Goal: Task Accomplishment & Management: Use online tool/utility

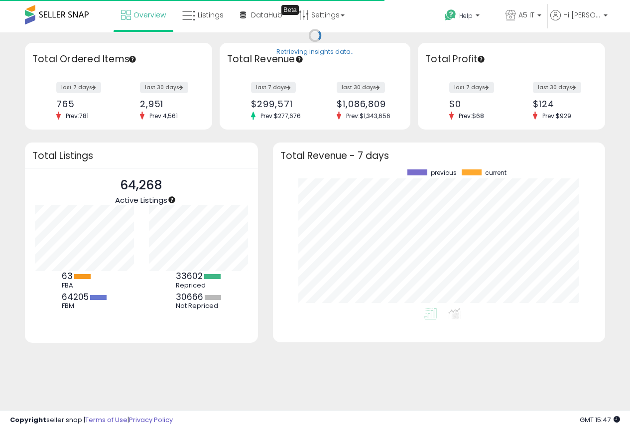
scroll to position [138, 312]
click at [212, 16] on span "Listings" at bounding box center [211, 15] width 26 height 10
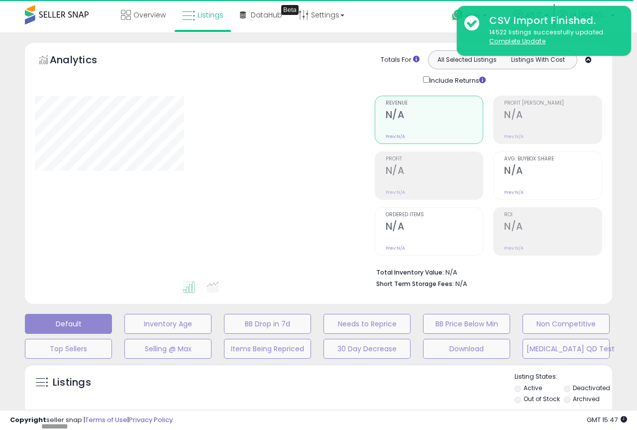
type input "*******"
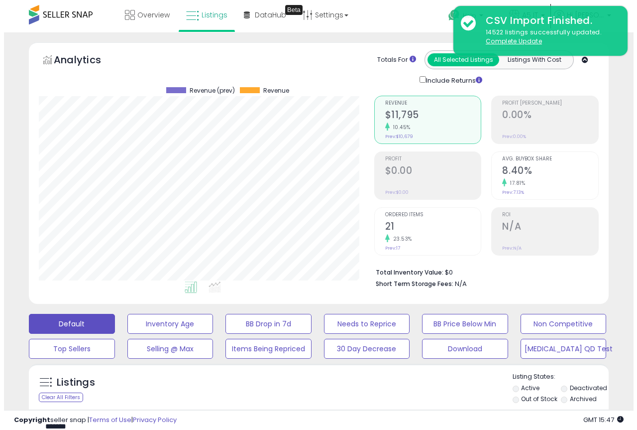
scroll to position [204, 336]
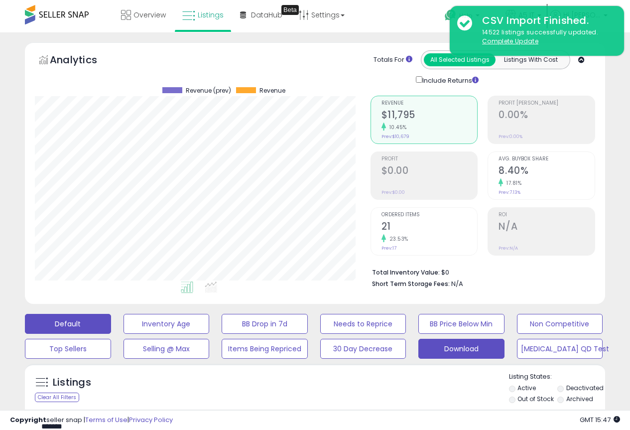
click at [455, 349] on button "Download" at bounding box center [461, 349] width 86 height 20
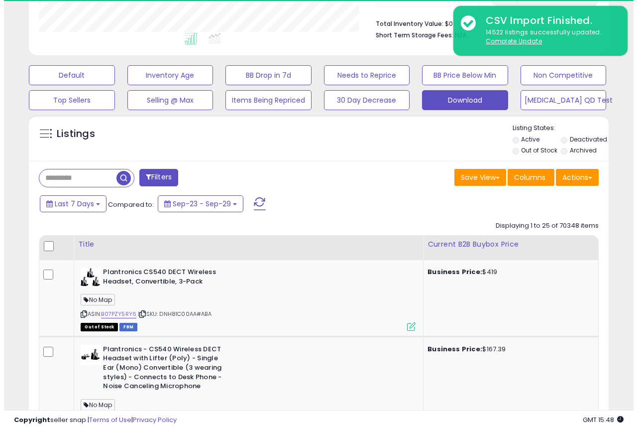
scroll to position [249, 0]
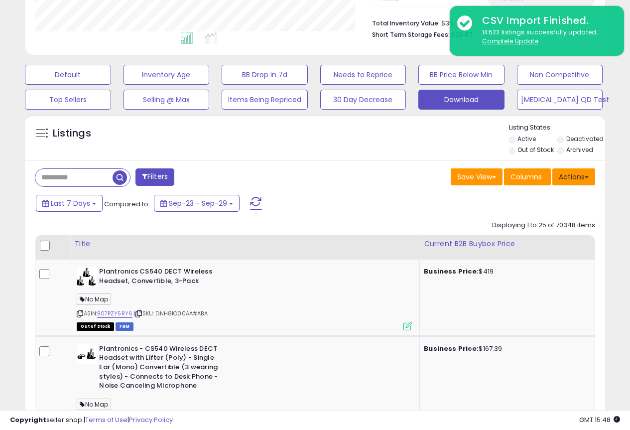
click at [582, 183] on button "Actions" at bounding box center [573, 176] width 43 height 17
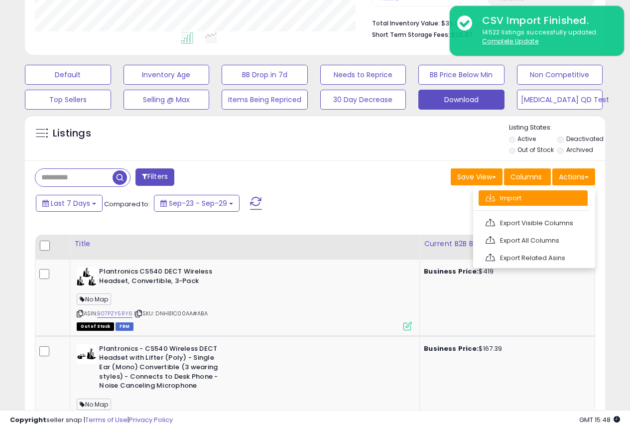
click at [530, 202] on link "Import" at bounding box center [532, 197] width 109 height 15
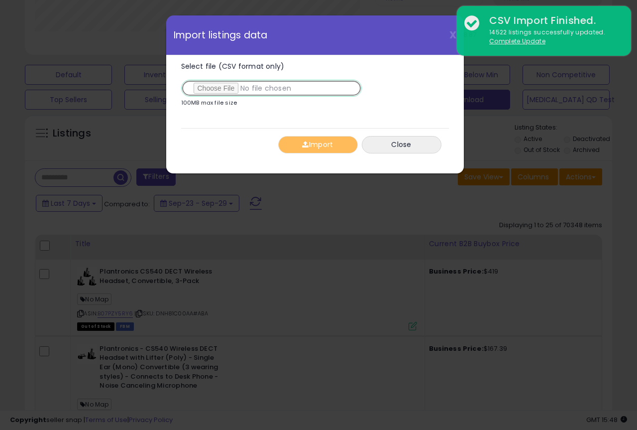
click at [202, 84] on input "Select file (CSV format only)" at bounding box center [271, 88] width 181 height 17
type input "**********"
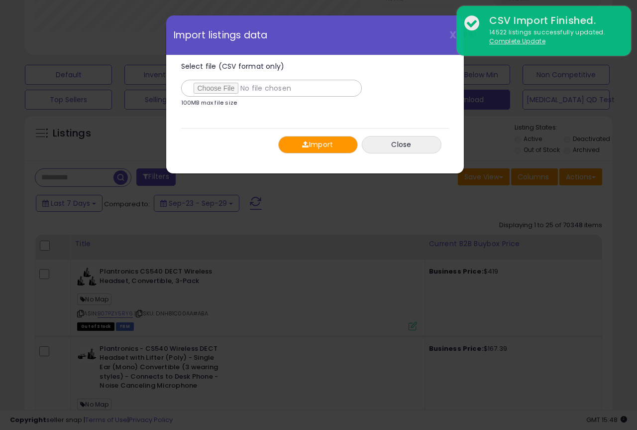
click at [327, 141] on button "Import" at bounding box center [318, 144] width 80 height 17
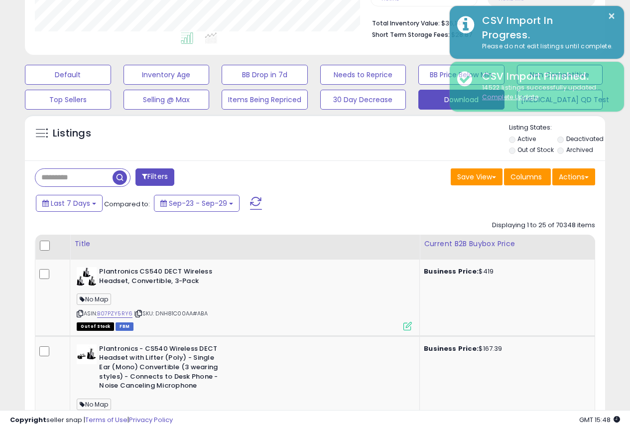
scroll to position [497647, 497516]
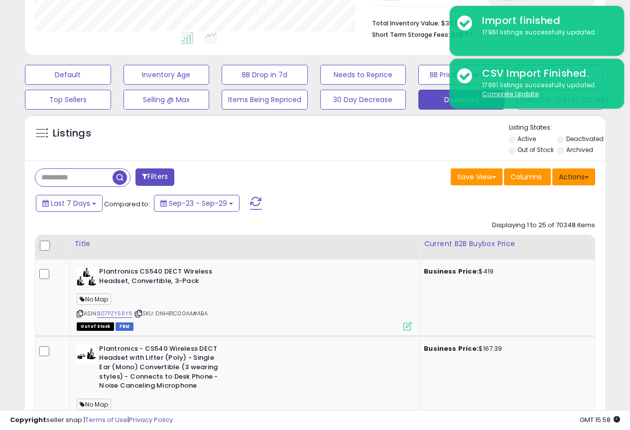
click at [586, 180] on button "Actions" at bounding box center [573, 176] width 43 height 17
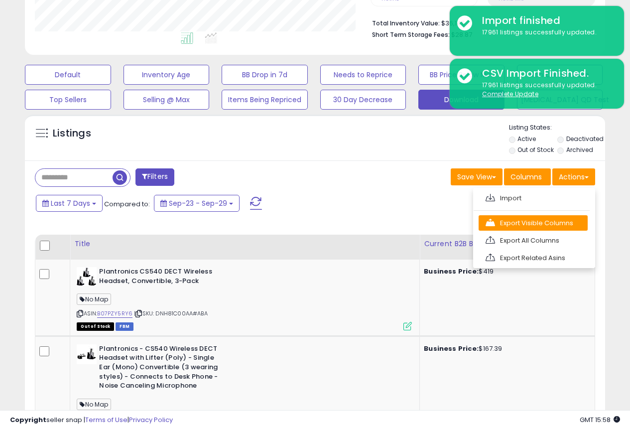
click at [539, 219] on link "Export Visible Columns" at bounding box center [532, 222] width 109 height 15
